Goal: Information Seeking & Learning: Learn about a topic

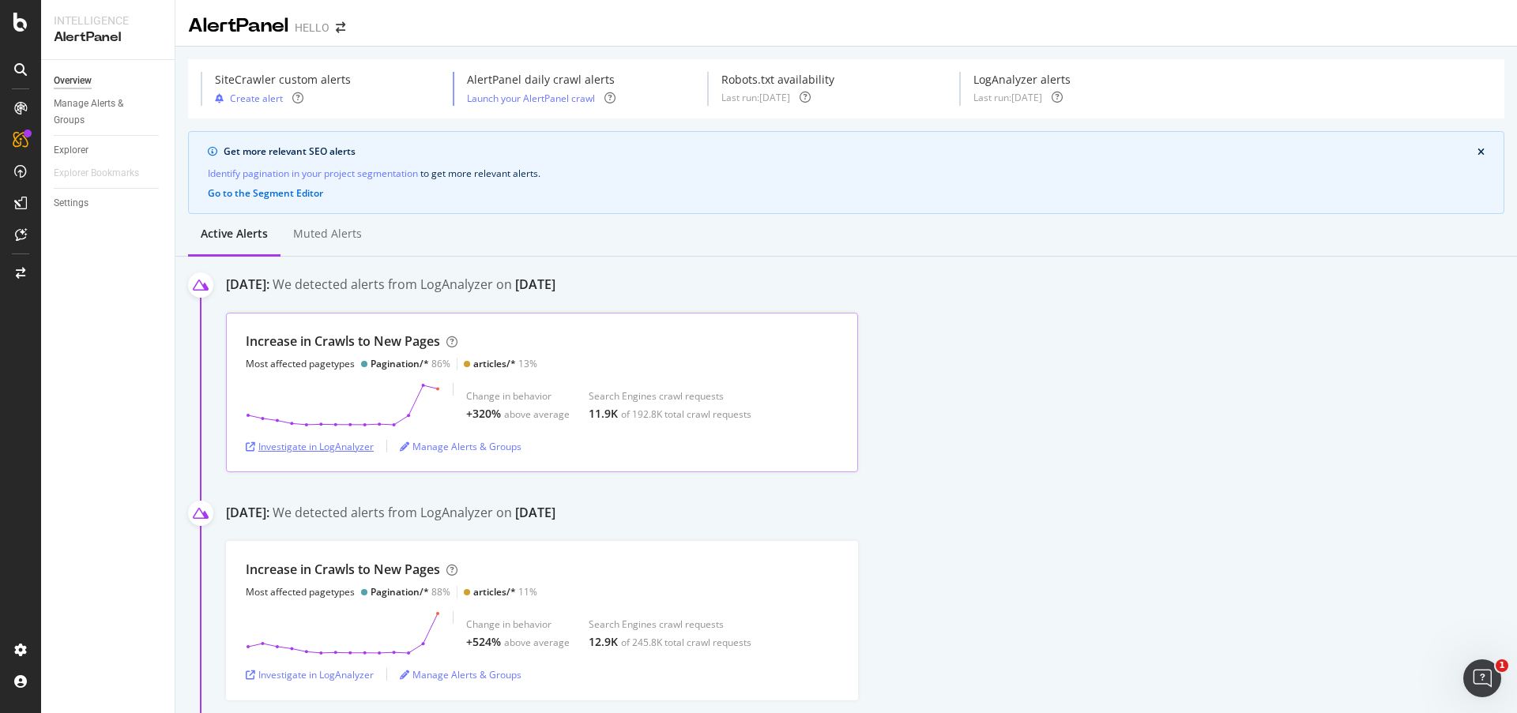
click at [346, 443] on div "Investigate in LogAnalyzer" at bounding box center [310, 446] width 128 height 13
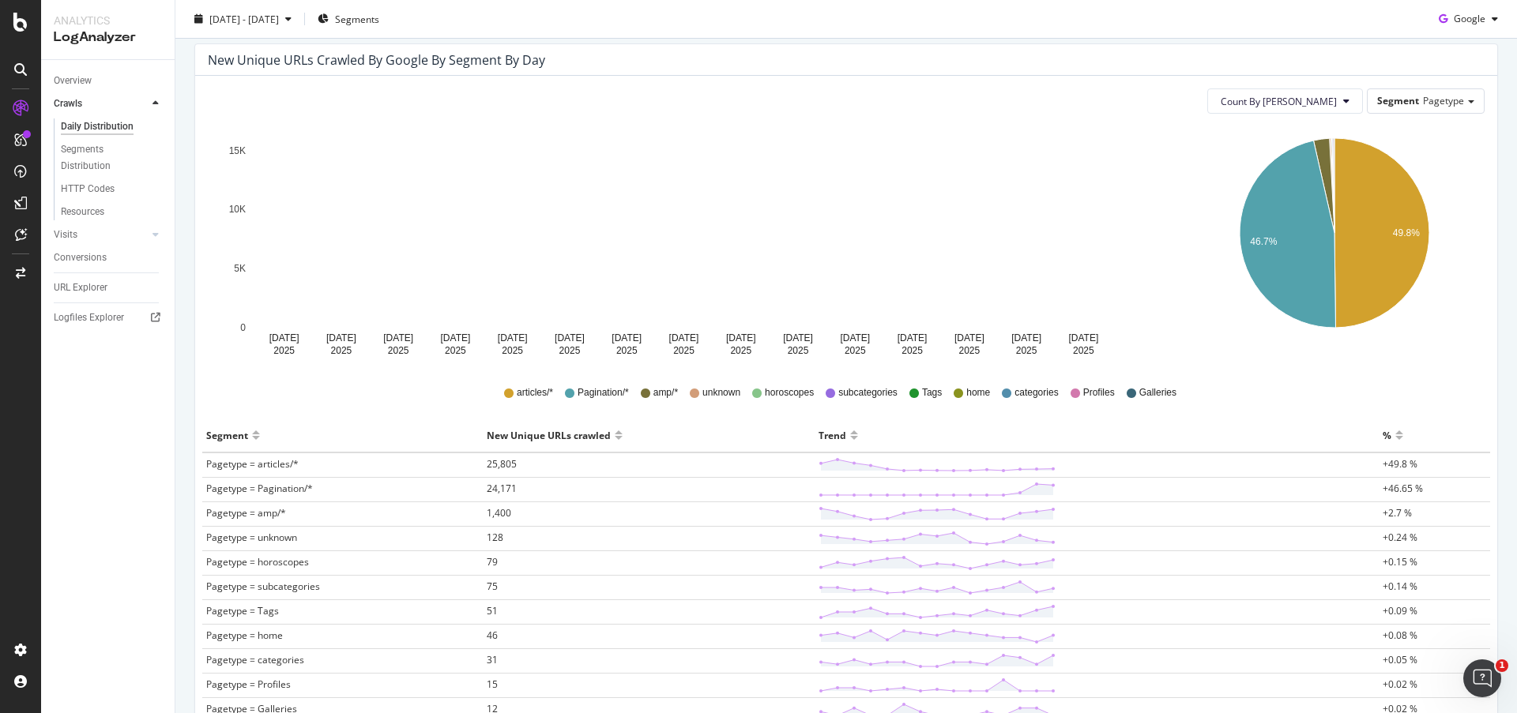
scroll to position [223, 0]
